Goal: Transaction & Acquisition: Purchase product/service

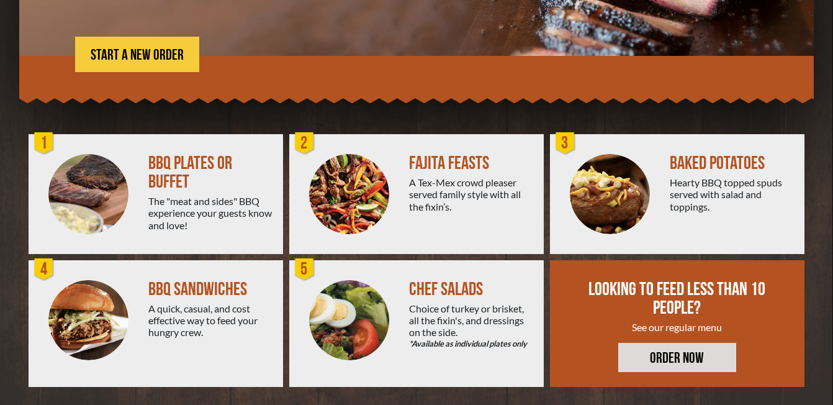
scroll to position [249, 0]
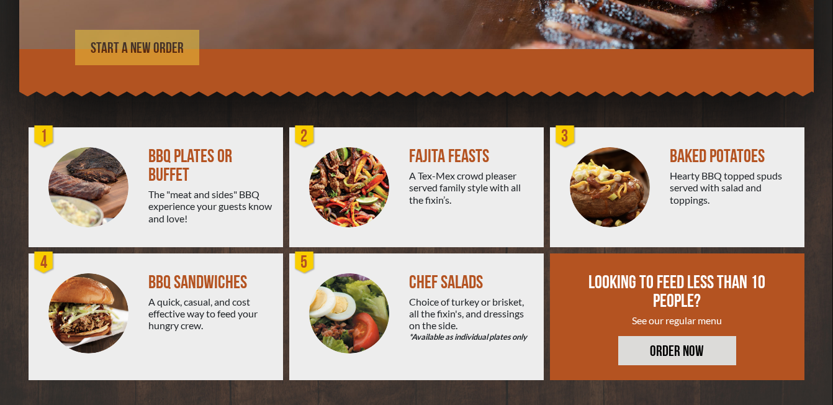
click at [132, 56] on span "START A NEW ORDER" at bounding box center [137, 48] width 93 height 15
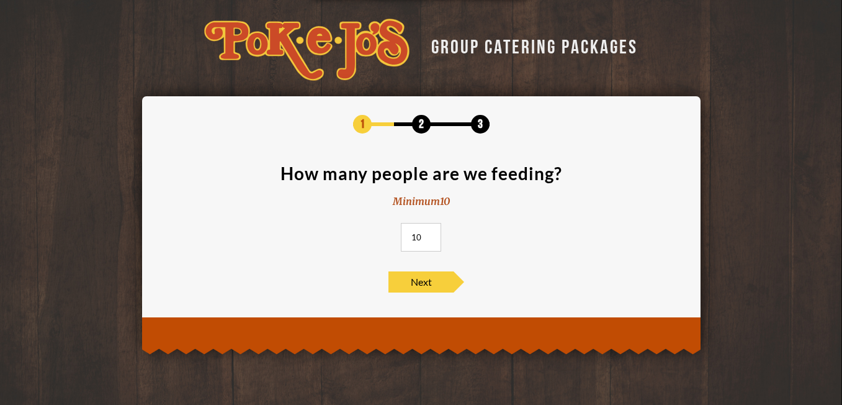
drag, startPoint x: 419, startPoint y: 238, endPoint x: 408, endPoint y: 237, distance: 11.2
click at [408, 237] on input "10" at bounding box center [421, 237] width 40 height 29
type input "90"
click at [429, 286] on span "Next" at bounding box center [420, 281] width 65 height 21
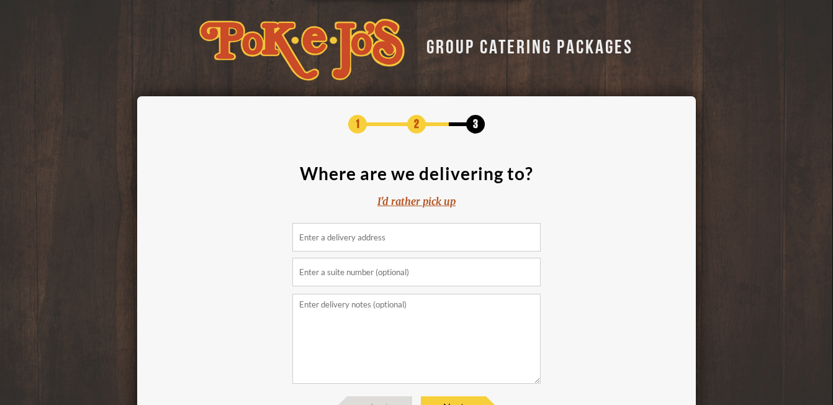
click at [408, 238] on input at bounding box center [416, 237] width 248 height 29
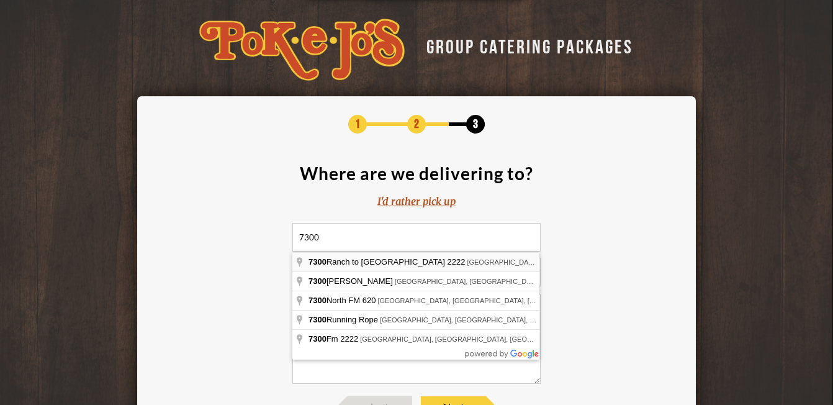
type input "[STREET_ADDRESS]"
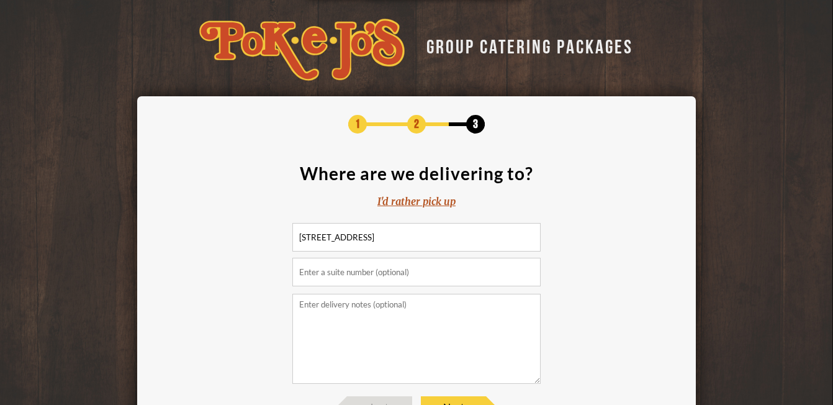
click at [441, 269] on input "text" at bounding box center [416, 272] width 248 height 29
type input "[STREET_ADDRESS]"
click at [419, 301] on textarea at bounding box center [416, 339] width 248 height 90
click at [375, 311] on textarea "We have a carport in the front of our building and stairs leading to the front …" at bounding box center [416, 339] width 248 height 90
click at [410, 313] on textarea "We have a carport in the front of our building and stairs leading to the front …" at bounding box center [416, 339] width 248 height 90
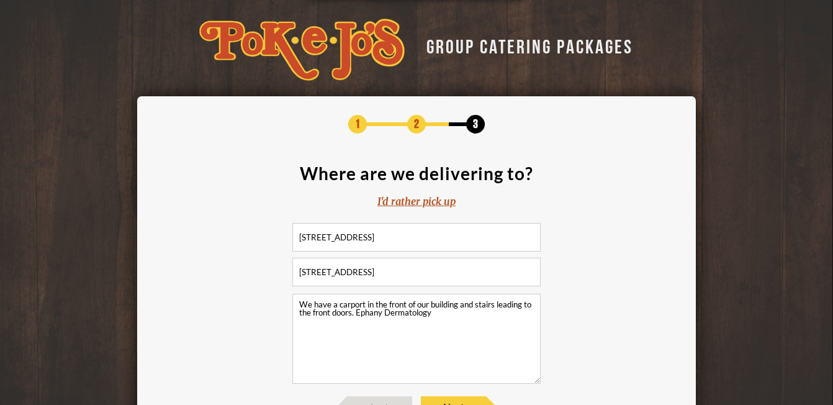
click at [375, 313] on textarea "We have a carport in the front of our building and stairs leading to the front …" at bounding box center [416, 339] width 248 height 90
click at [485, 318] on textarea "We have a carport in the front of our building and stairs leading to the front …" at bounding box center [416, 339] width 248 height 90
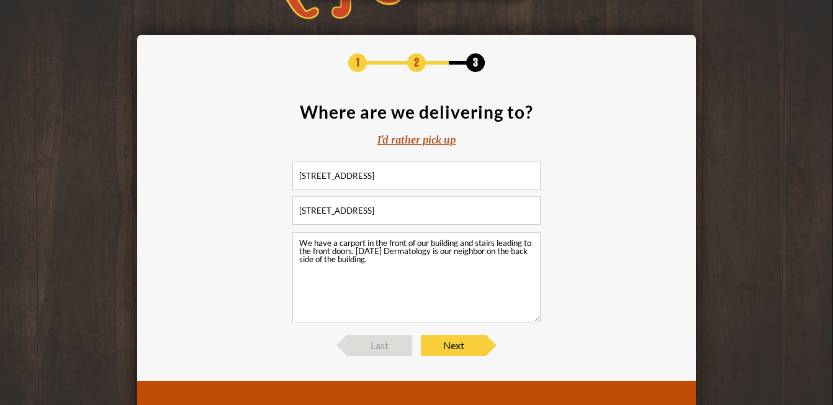
scroll to position [70, 0]
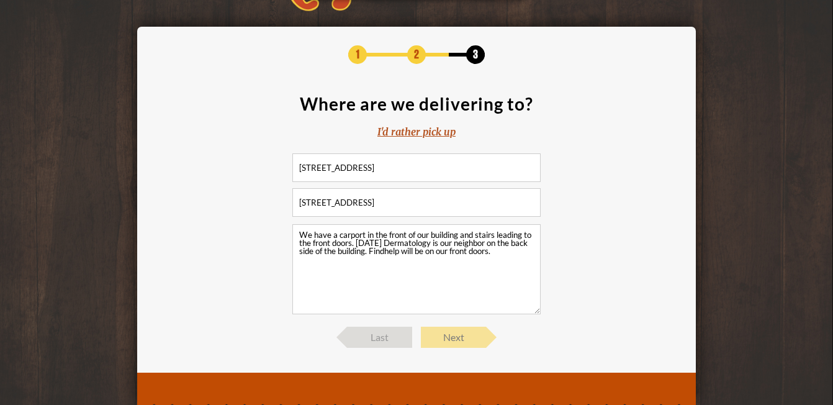
type textarea "We have a carport in the front of our building and stairs leading to the front …"
click at [444, 327] on span "Next" at bounding box center [453, 336] width 65 height 21
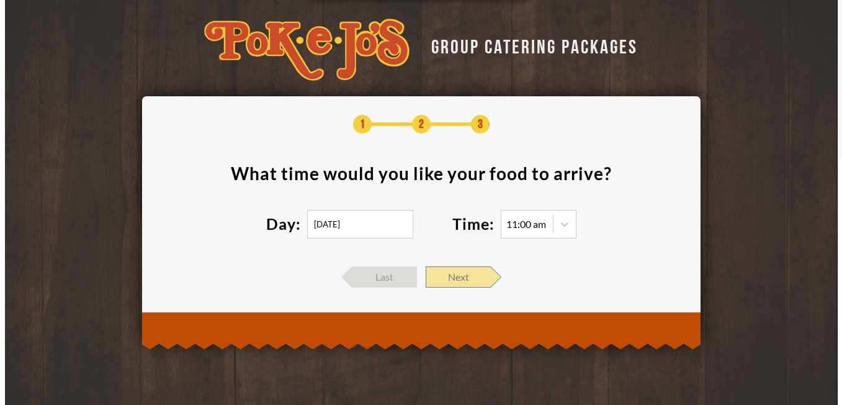
scroll to position [0, 0]
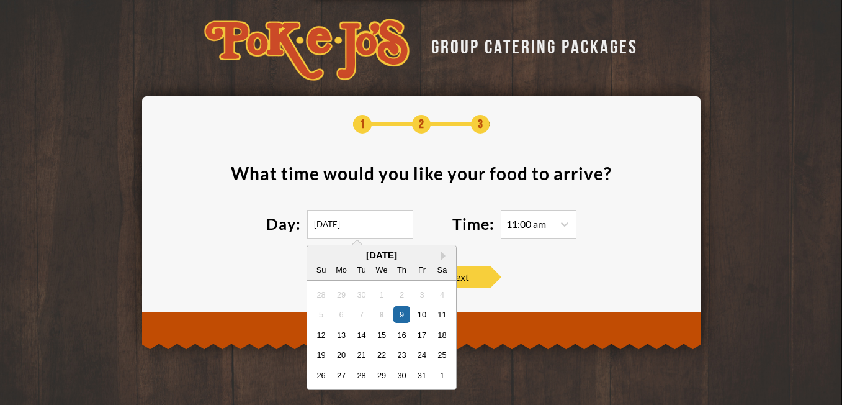
click at [336, 222] on input "[DATE]" at bounding box center [360, 224] width 106 height 29
click at [446, 257] on button "Next Month" at bounding box center [445, 255] width 9 height 9
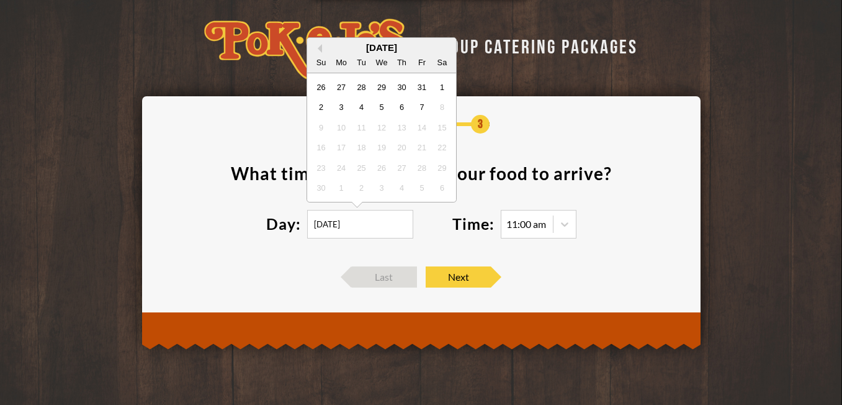
click at [363, 149] on div "18" at bounding box center [360, 147] width 17 height 17
click at [319, 48] on button "Previous Month" at bounding box center [317, 48] width 9 height 9
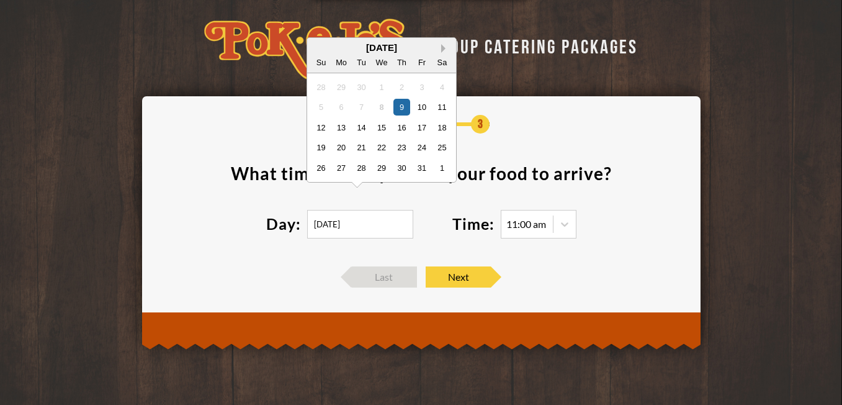
click at [444, 48] on button "Next Month" at bounding box center [445, 48] width 9 height 9
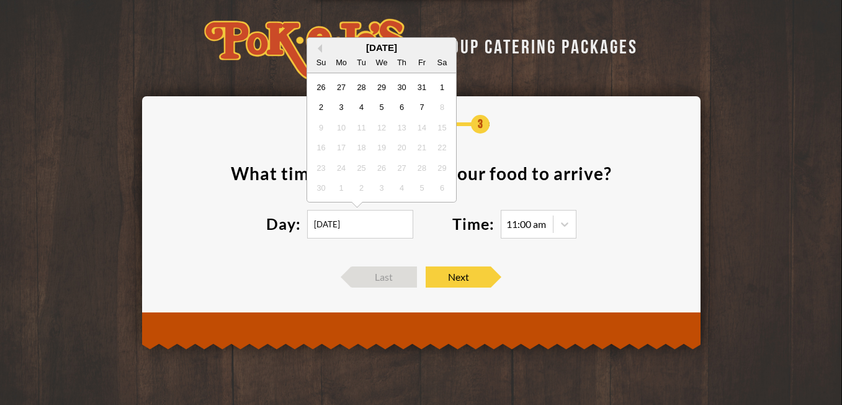
click at [535, 266] on footer "Last Next" at bounding box center [421, 276] width 521 height 21
